Goal: Task Accomplishment & Management: Complete application form

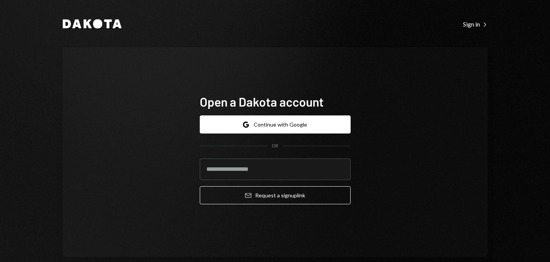
click at [109, 27] on icon "Dakota" at bounding box center [92, 23] width 59 height 9
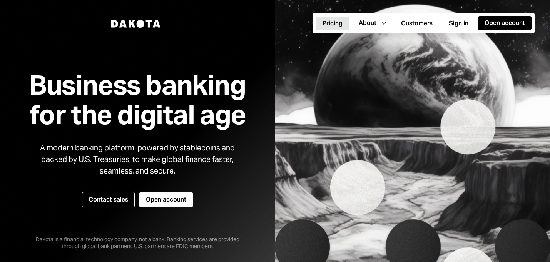
click at [325, 24] on button "Pricing" at bounding box center [332, 24] width 33 height 14
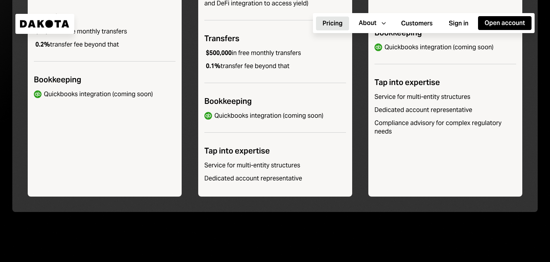
scroll to position [444, 0]
click at [371, 25] on div "About" at bounding box center [368, 23] width 18 height 8
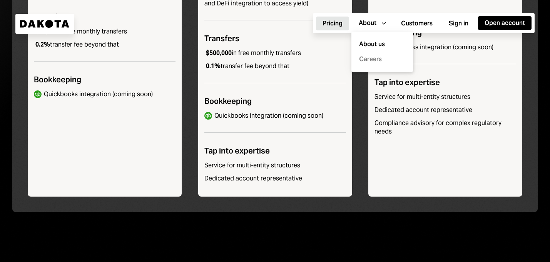
click at [373, 59] on link "Careers" at bounding box center [385, 59] width 52 height 9
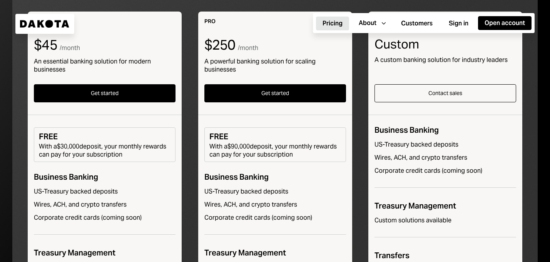
scroll to position [0, 0]
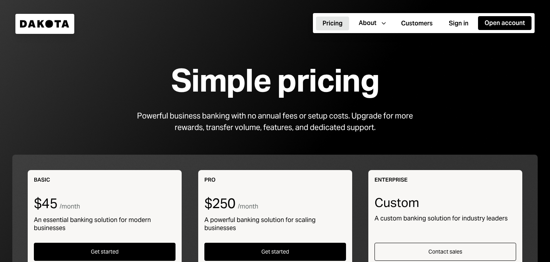
click at [54, 24] on icon "Dakota" at bounding box center [45, 24] width 50 height 8
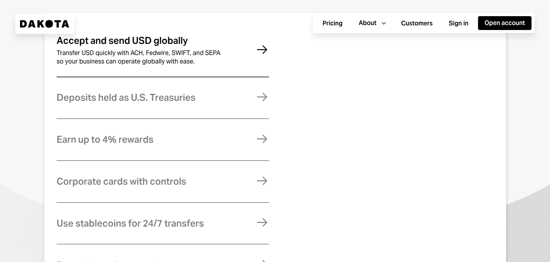
scroll to position [402, 0]
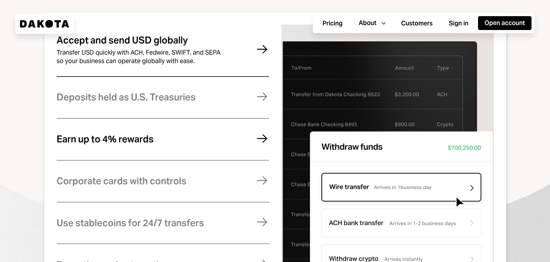
click at [150, 144] on div "Earn up to 4% rewards" at bounding box center [105, 139] width 97 height 10
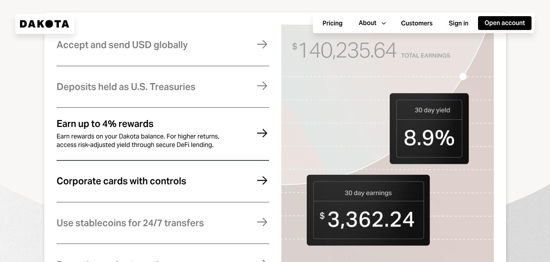
click at [153, 186] on div "Corporate cards with controls" at bounding box center [122, 181] width 130 height 10
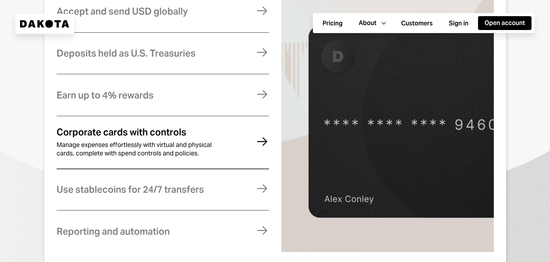
scroll to position [435, 0]
click at [155, 192] on div "Use stablecoins for 24/7 transfers" at bounding box center [130, 190] width 147 height 10
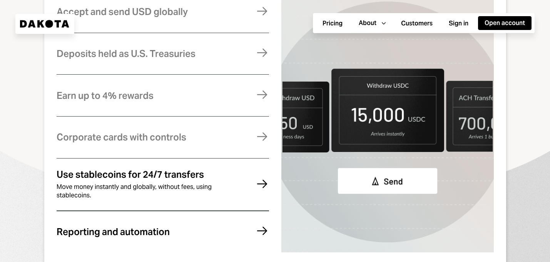
click at [146, 235] on div "Reporting and automation" at bounding box center [113, 232] width 113 height 10
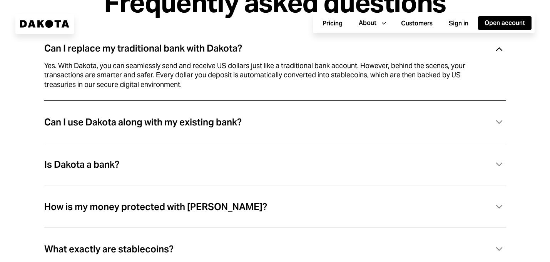
scroll to position [446, 0]
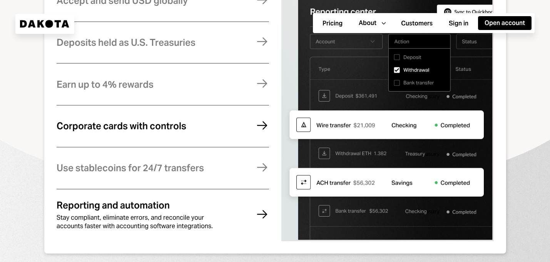
click at [193, 135] on div "Corporate cards with controls Manage expenses effortlessly with virtual and phy…" at bounding box center [163, 126] width 212 height 32
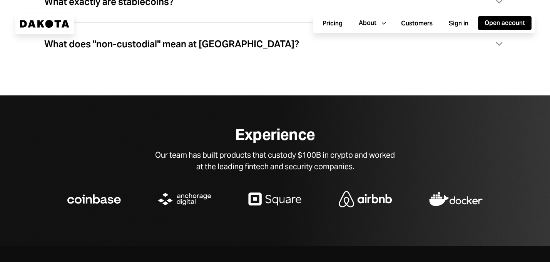
scroll to position [2409, 0]
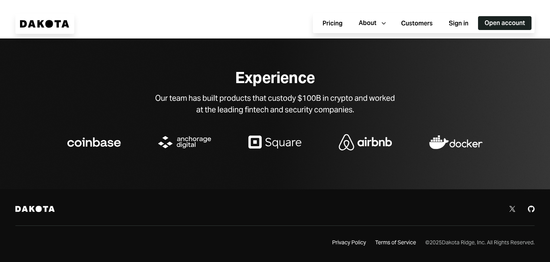
click at [521, 18] on button "Open account" at bounding box center [504, 23] width 53 height 14
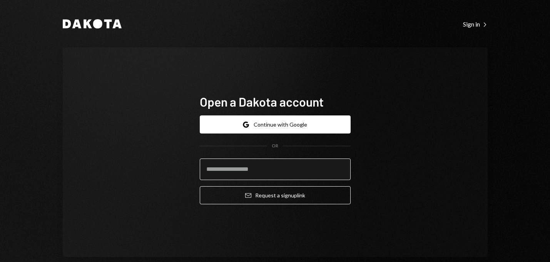
click at [273, 178] on input "email" at bounding box center [275, 170] width 151 height 22
type input "**********"
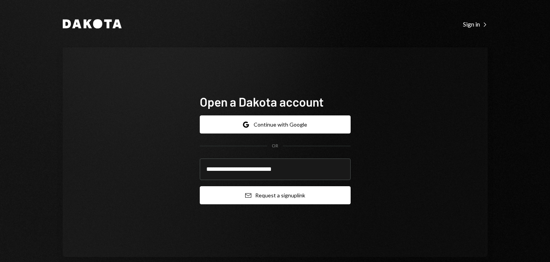
click at [310, 195] on button "Email Request a sign up link" at bounding box center [275, 195] width 151 height 18
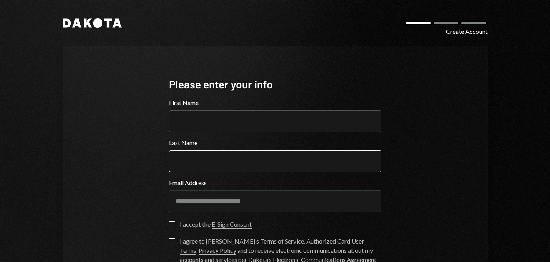
click at [222, 165] on input "Last Name" at bounding box center [275, 161] width 212 height 22
type input "*******"
type input "*********"
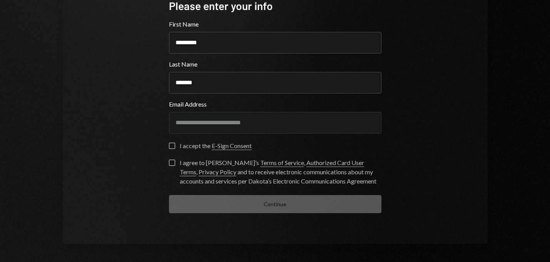
click at [169, 147] on button "I accept the E-Sign Consent" at bounding box center [172, 146] width 6 height 6
click at [169, 160] on button "I agree to [PERSON_NAME]’s Terms of Service , Authorized Card User Terms , Priv…" at bounding box center [172, 163] width 6 height 6
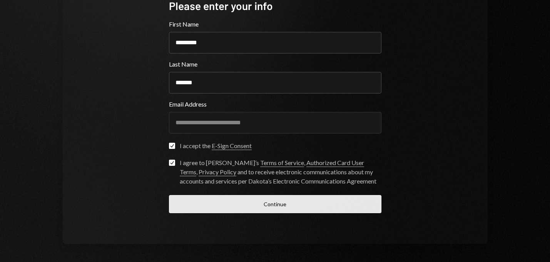
click at [269, 204] on button "Continue" at bounding box center [275, 204] width 212 height 18
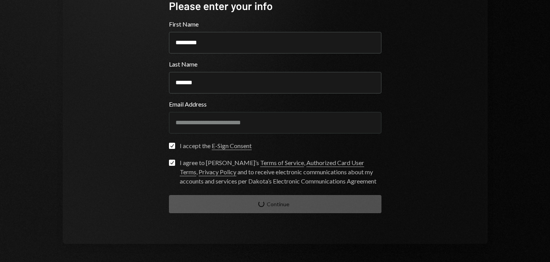
scroll to position [12, 0]
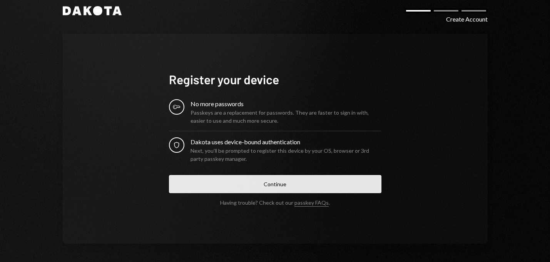
click at [277, 186] on button "Continue" at bounding box center [275, 184] width 212 height 18
